Goal: Information Seeking & Learning: Learn about a topic

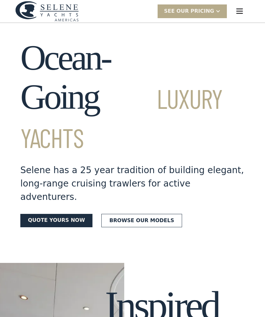
click at [240, 10] on img "menu" at bounding box center [239, 11] width 9 height 9
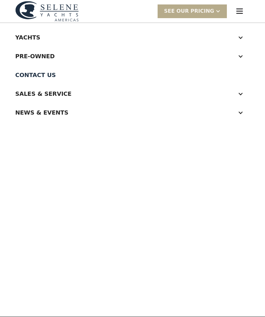
click at [16, 38] on div "Yachts" at bounding box center [126, 37] width 222 height 9
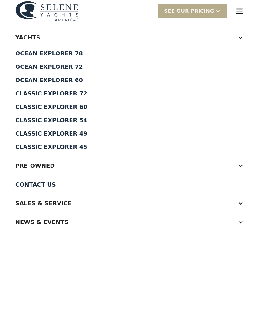
click at [25, 148] on div "Classic Explorer 45" at bounding box center [132, 147] width 235 height 6
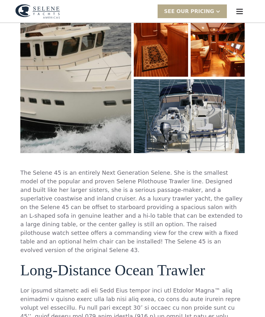
scroll to position [112, 0]
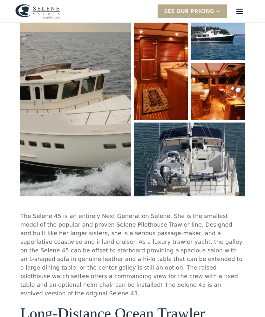
click at [153, 72] on img "open lightbox" at bounding box center [161, 61] width 54 height 117
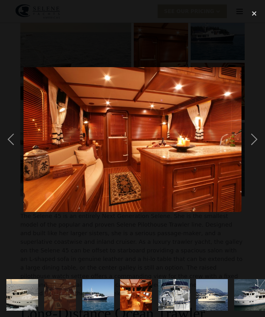
click at [255, 138] on div "next image" at bounding box center [255, 139] width 22 height 266
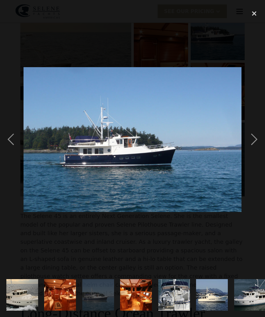
scroll to position [0, 0]
click at [255, 139] on div "next image" at bounding box center [255, 139] width 22 height 266
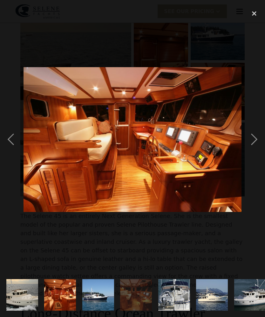
click at [254, 142] on div "next image" at bounding box center [255, 139] width 22 height 266
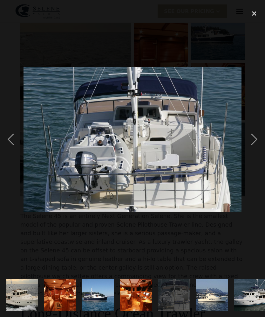
click at [254, 139] on div "next image" at bounding box center [255, 139] width 22 height 266
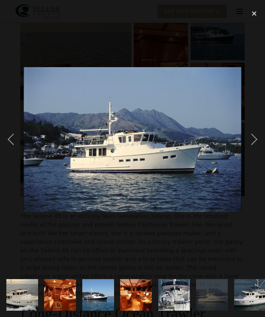
click at [252, 14] on div "close lightbox" at bounding box center [255, 13] width 22 height 14
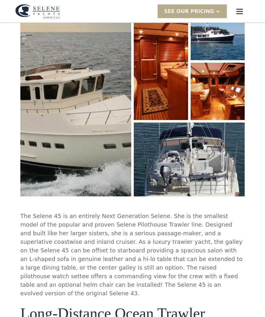
click at [244, 4] on div "menu" at bounding box center [240, 11] width 20 height 20
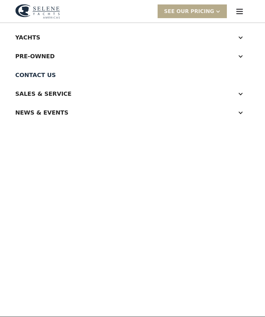
click at [18, 36] on div "Yachts" at bounding box center [126, 37] width 222 height 9
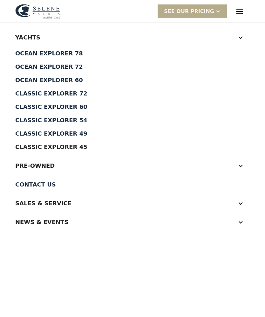
click at [18, 135] on div "Classic Explorer 49" at bounding box center [132, 134] width 235 height 6
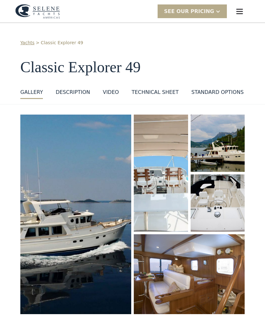
click at [36, 169] on img "open lightbox" at bounding box center [75, 214] width 113 height 203
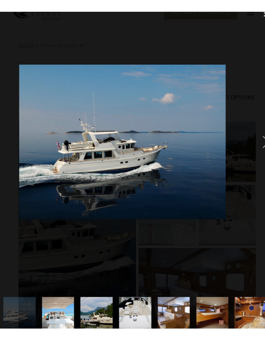
scroll to position [3, 0]
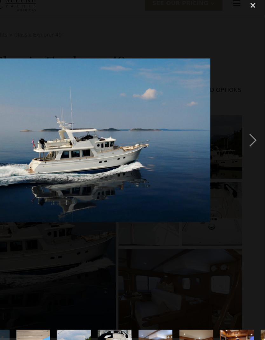
click at [244, 127] on div "next image" at bounding box center [255, 133] width 22 height 255
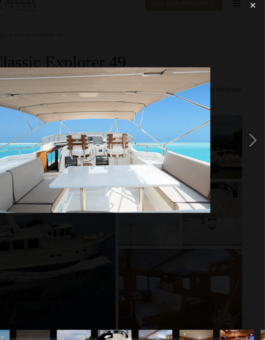
click at [244, 129] on div "next image" at bounding box center [255, 133] width 22 height 255
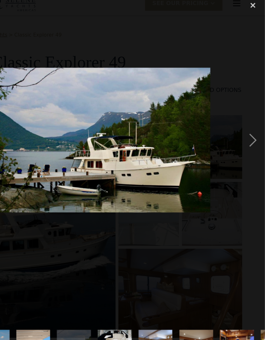
scroll to position [0, 0]
click at [244, 126] on div "next image" at bounding box center [255, 133] width 22 height 255
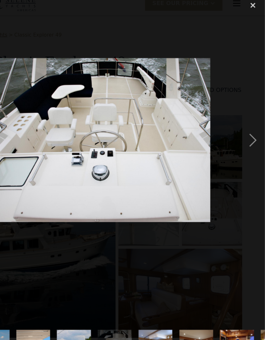
click at [244, 127] on div "next image" at bounding box center [255, 133] width 22 height 255
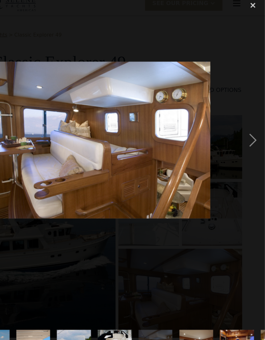
click at [244, 131] on div "next image" at bounding box center [255, 133] width 22 height 255
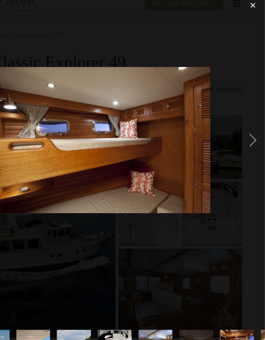
click at [244, 129] on div "next image" at bounding box center [255, 133] width 22 height 255
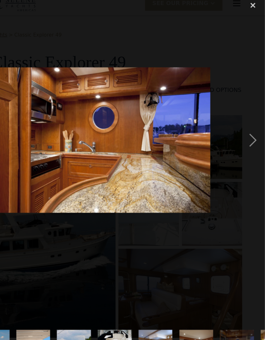
click at [244, 129] on div "next image" at bounding box center [255, 133] width 22 height 255
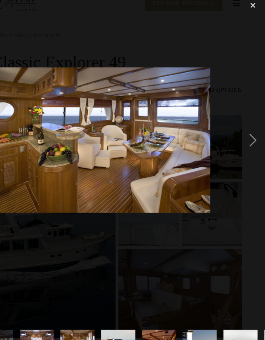
scroll to position [0, 258]
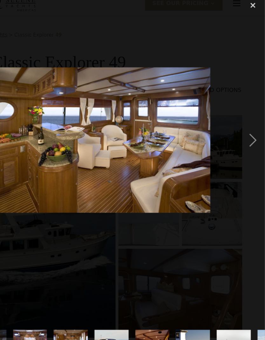
click at [244, 128] on div "next image" at bounding box center [255, 133] width 22 height 255
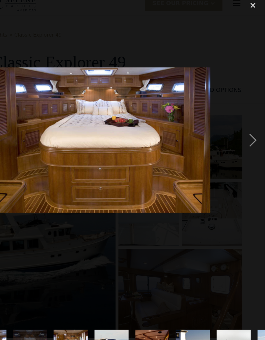
click at [244, 131] on div "next image" at bounding box center [255, 133] width 22 height 255
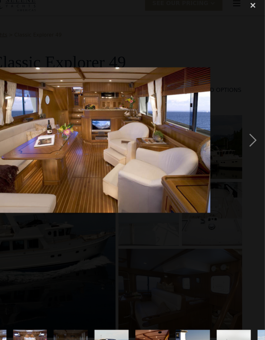
click at [244, 133] on div "next image" at bounding box center [255, 133] width 22 height 255
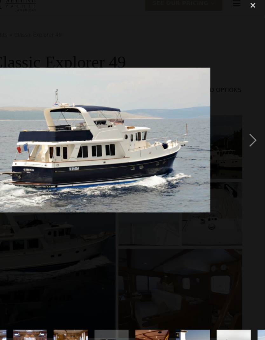
click at [244, 130] on div "next image" at bounding box center [255, 133] width 22 height 255
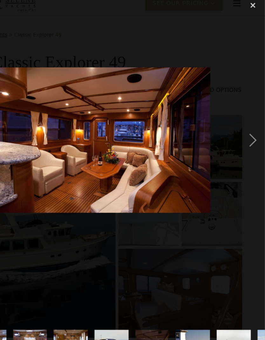
click at [244, 131] on div "next image" at bounding box center [255, 133] width 22 height 255
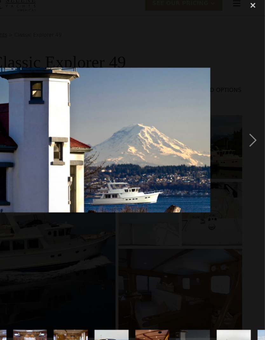
scroll to position [3, 0]
click at [244, 128] on div "next image" at bounding box center [255, 133] width 22 height 255
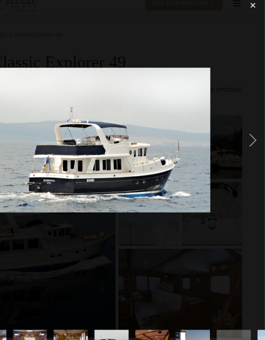
click at [244, 128] on div "next image" at bounding box center [255, 133] width 22 height 255
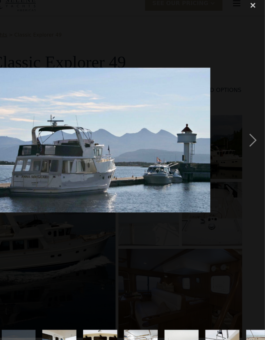
scroll to position [0, 514]
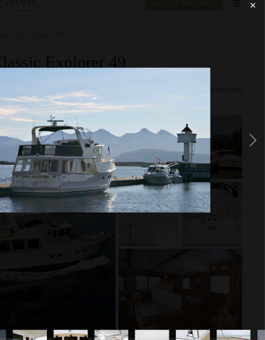
click at [244, 129] on div "next image" at bounding box center [255, 133] width 22 height 255
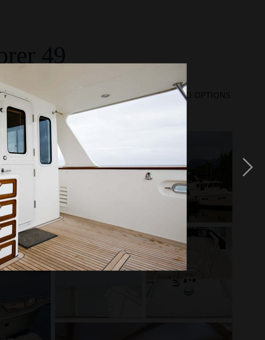
scroll to position [0, 0]
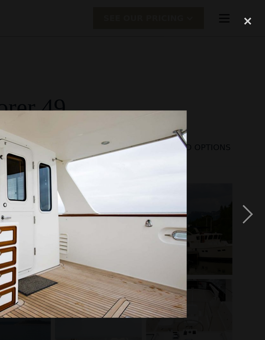
click at [244, 13] on div "close lightbox" at bounding box center [255, 13] width 22 height 14
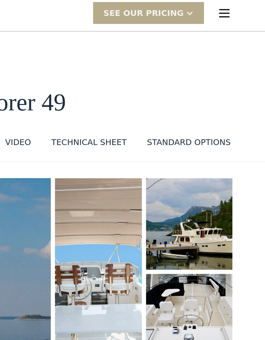
click at [132, 88] on div "Technical sheet" at bounding box center [155, 92] width 47 height 8
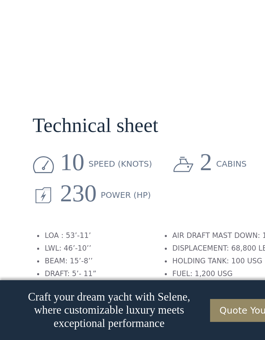
scroll to position [702, 0]
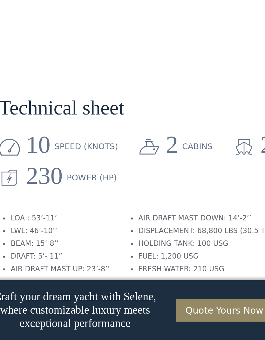
click at [20, 261] on ul "LOA : 53’-11’ LWL: 46’-10’’ BEAM: 15’-8’’ DRAFT: 5’- 11” AIR DRAFT MAST UP: 23’…" at bounding box center [55, 281] width 70 height 40
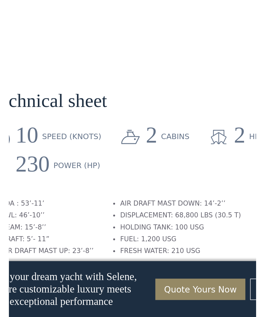
scroll to position [706, 0]
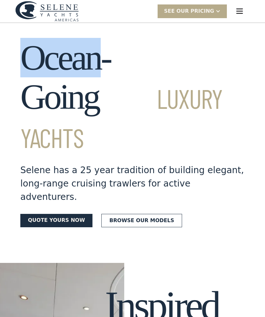
click at [205, 79] on h1 "Ocean-Going Luxury Yachts" at bounding box center [132, 97] width 225 height 118
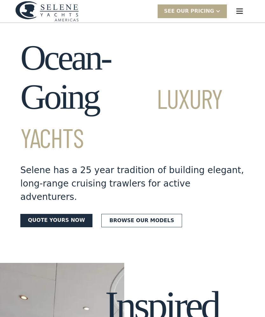
click at [241, 12] on img "menu" at bounding box center [239, 11] width 9 height 9
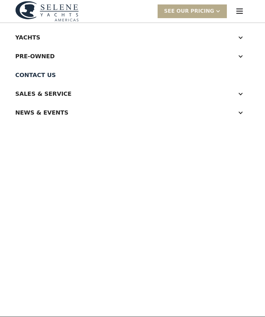
click at [2, 52] on nav "Yachts Ocean Explorer 78 Ocean Explorer 72 Ocean Explorer 60 Classic Explorer 7…" at bounding box center [132, 170] width 265 height 294
click at [18, 35] on div "Yachts" at bounding box center [126, 37] width 222 height 9
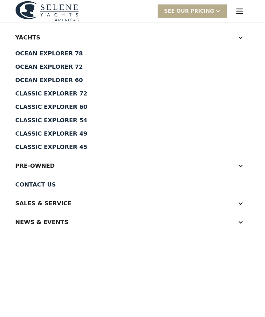
click at [29, 149] on div "Classic Explorer 45" at bounding box center [132, 147] width 235 height 6
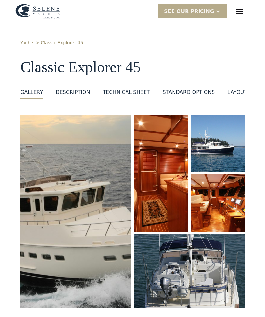
click at [132, 97] on link "Technical sheet" at bounding box center [126, 93] width 47 height 10
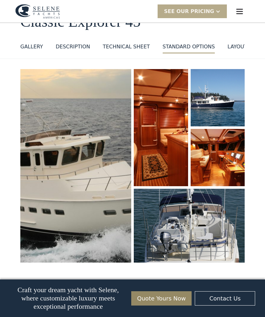
scroll to position [548, 0]
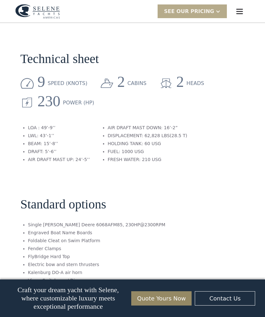
click at [0, 116] on div "No items found. No items found. Virtual Tour The Selene 45 is an entirely Next …" at bounding box center [132, 298] width 265 height 1484
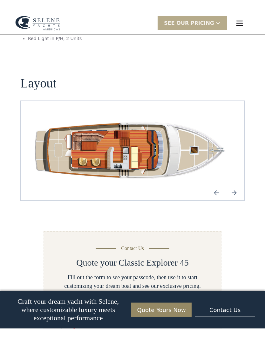
scroll to position [921, 0]
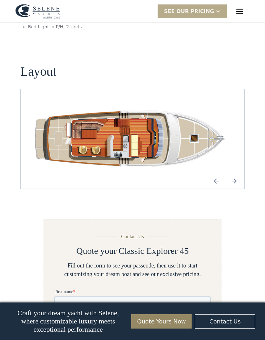
click at [91, 112] on img "open lightbox" at bounding box center [133, 138] width 214 height 69
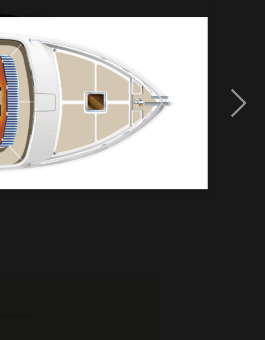
click at [244, 44] on div "next image" at bounding box center [255, 150] width 22 height 286
